Goal: Task Accomplishment & Management: Manage account settings

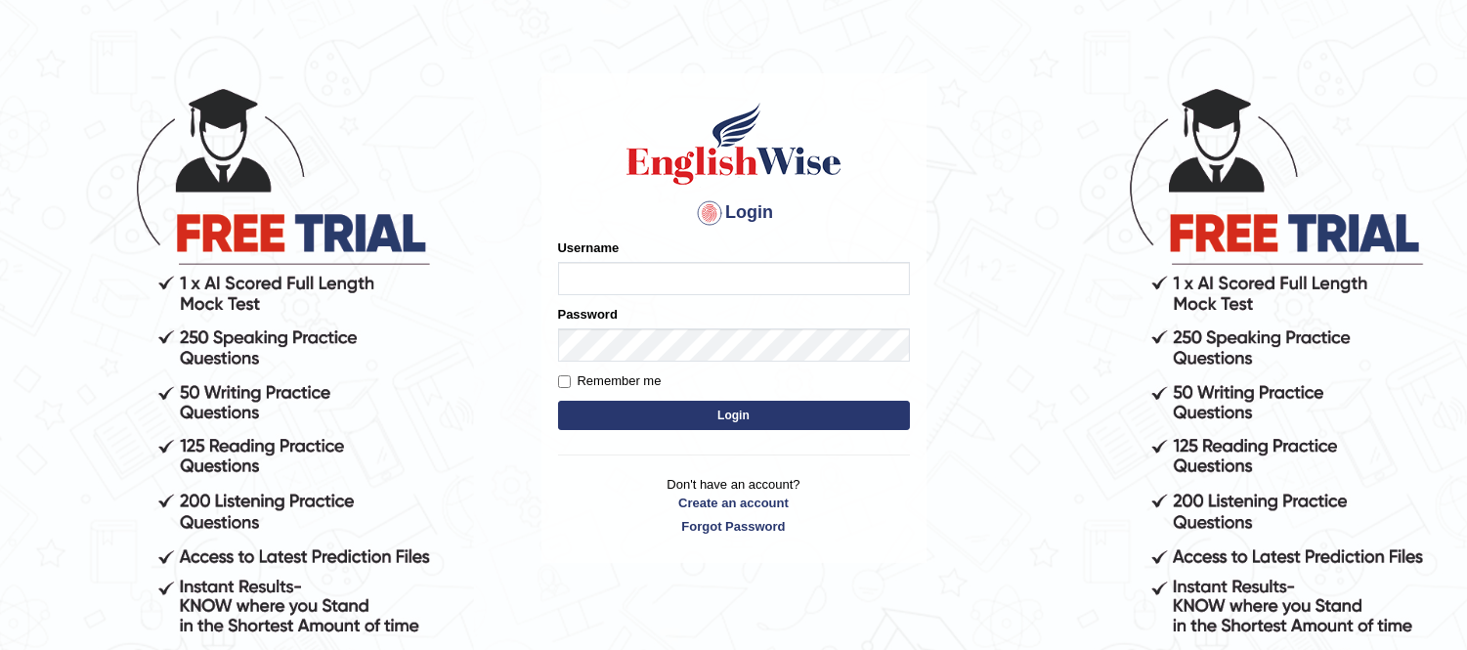
scroll to position [64, 0]
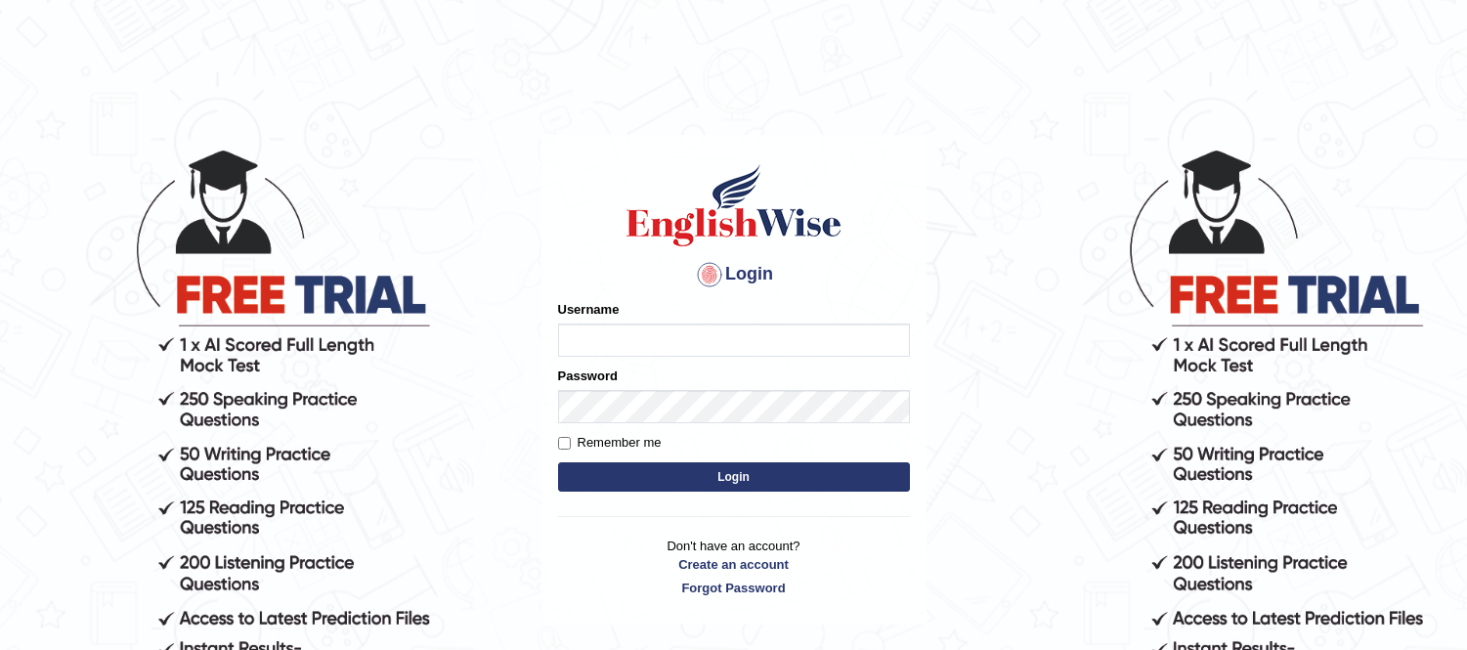
scroll to position [64, 0]
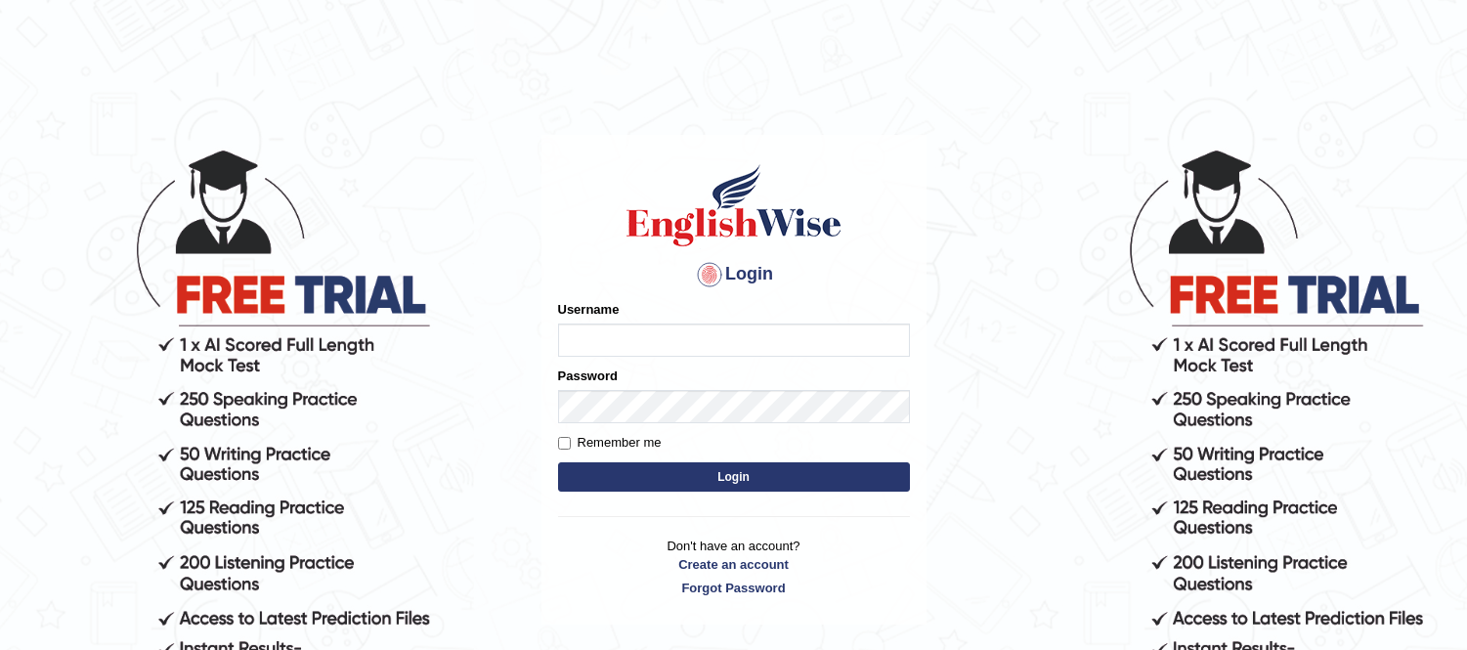
scroll to position [64, 0]
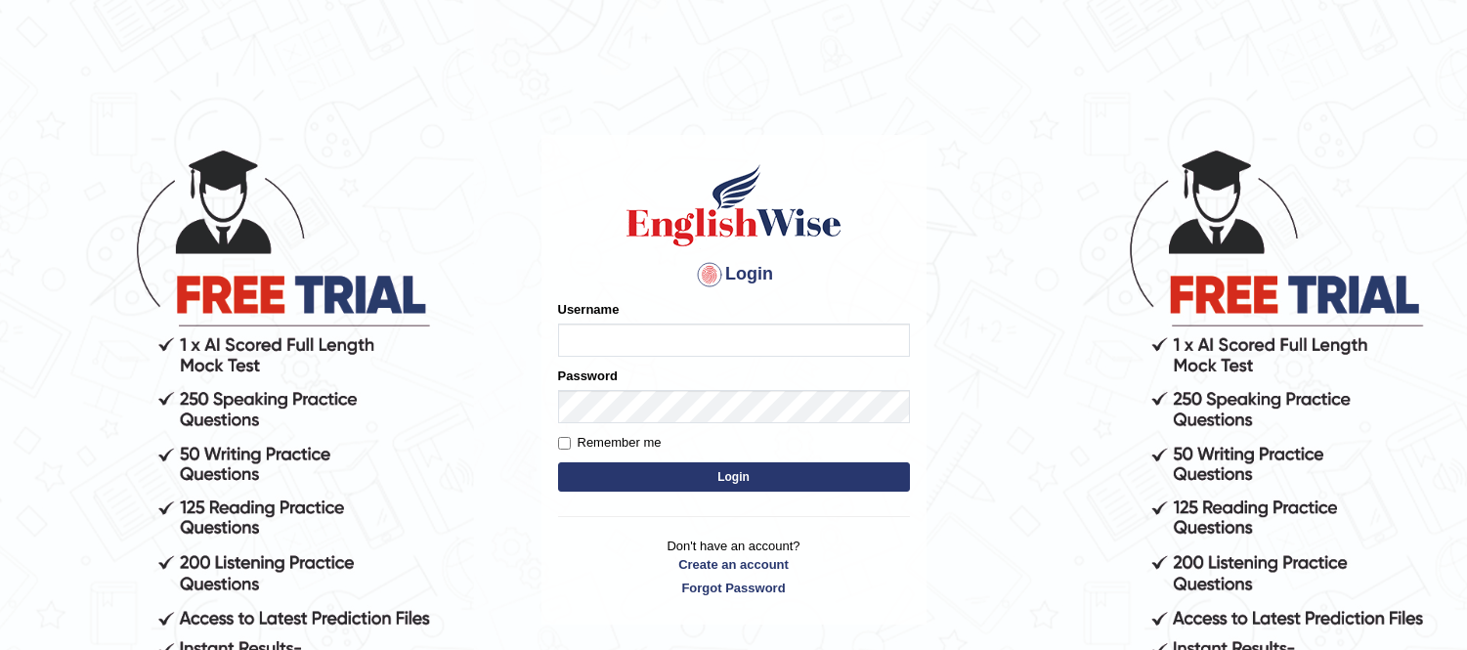
scroll to position [64, 0]
